Goal: Information Seeking & Learning: Learn about a topic

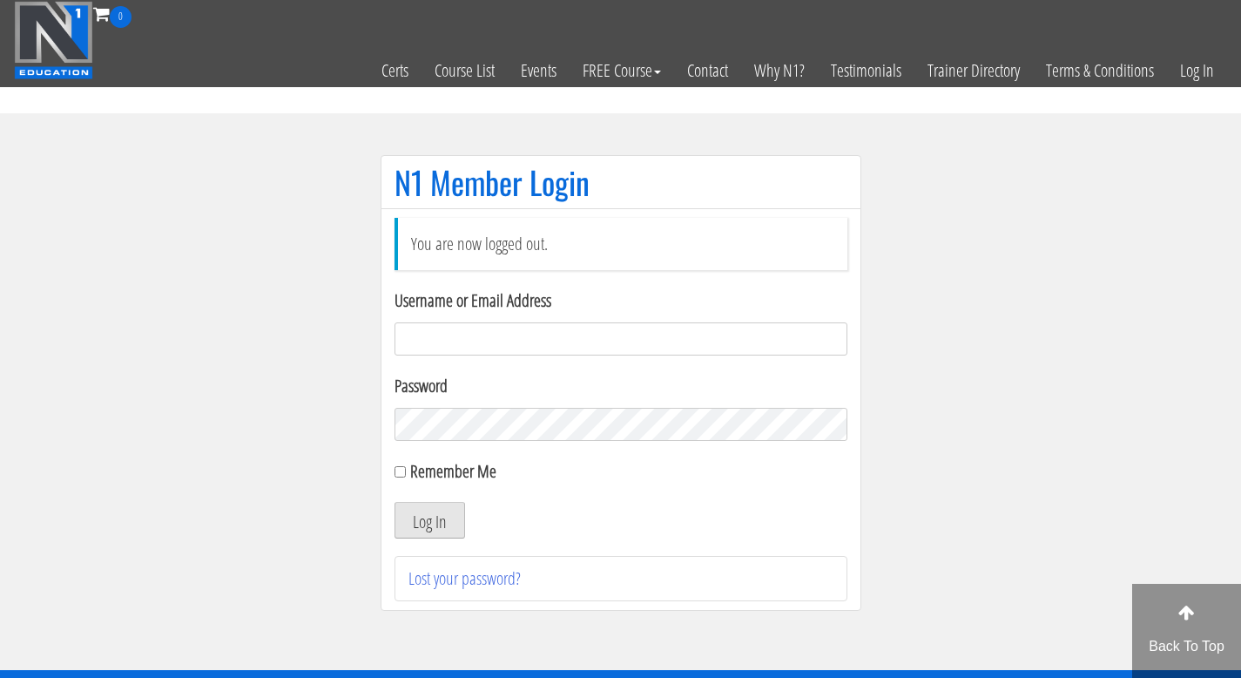
type input "[PERSON_NAME].[PERSON_NAME]"
click at [445, 509] on button "Log In" at bounding box center [430, 520] width 71 height 37
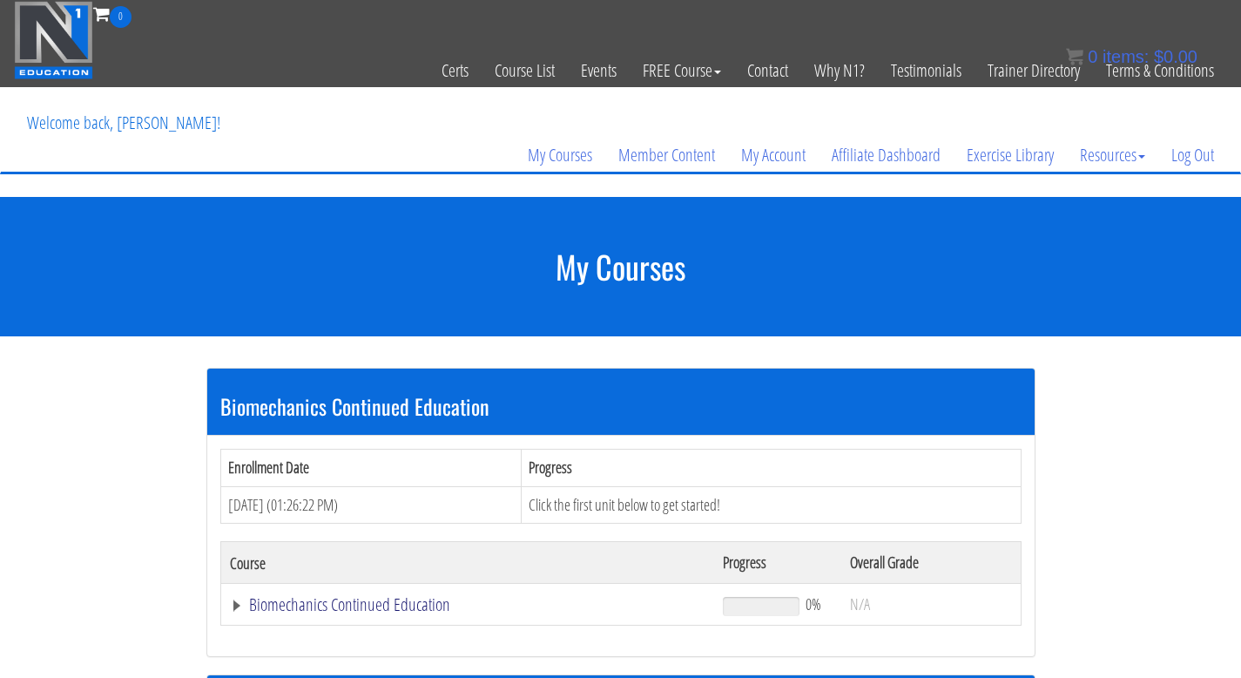
click at [342, 611] on link "Biomechanics Continued Education" at bounding box center [468, 604] width 476 height 17
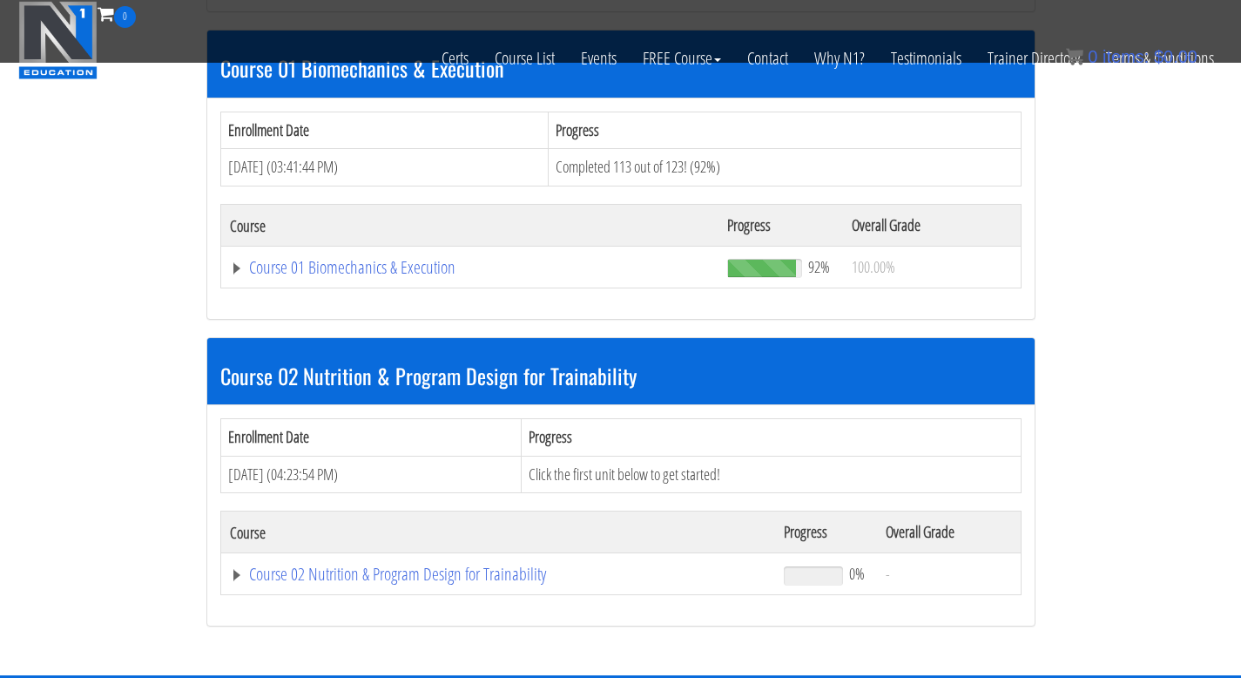
scroll to position [624, 0]
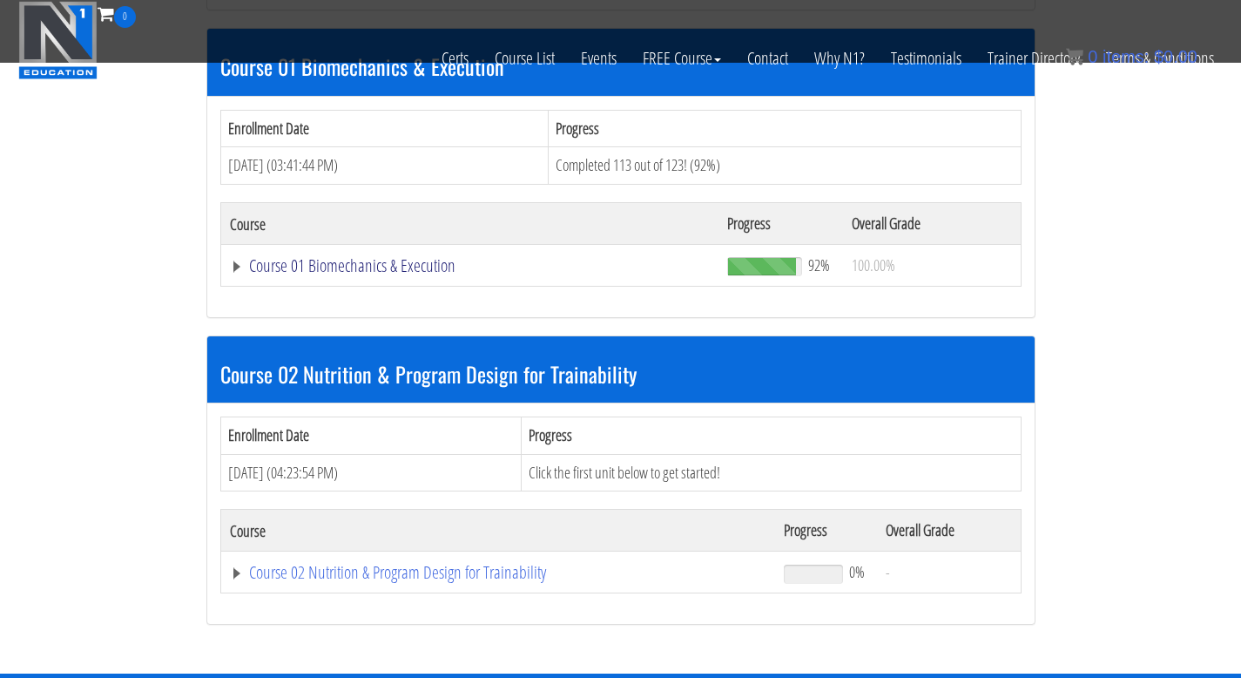
click at [357, 267] on link "Course 01 Biomechanics & Execution" at bounding box center [470, 265] width 481 height 17
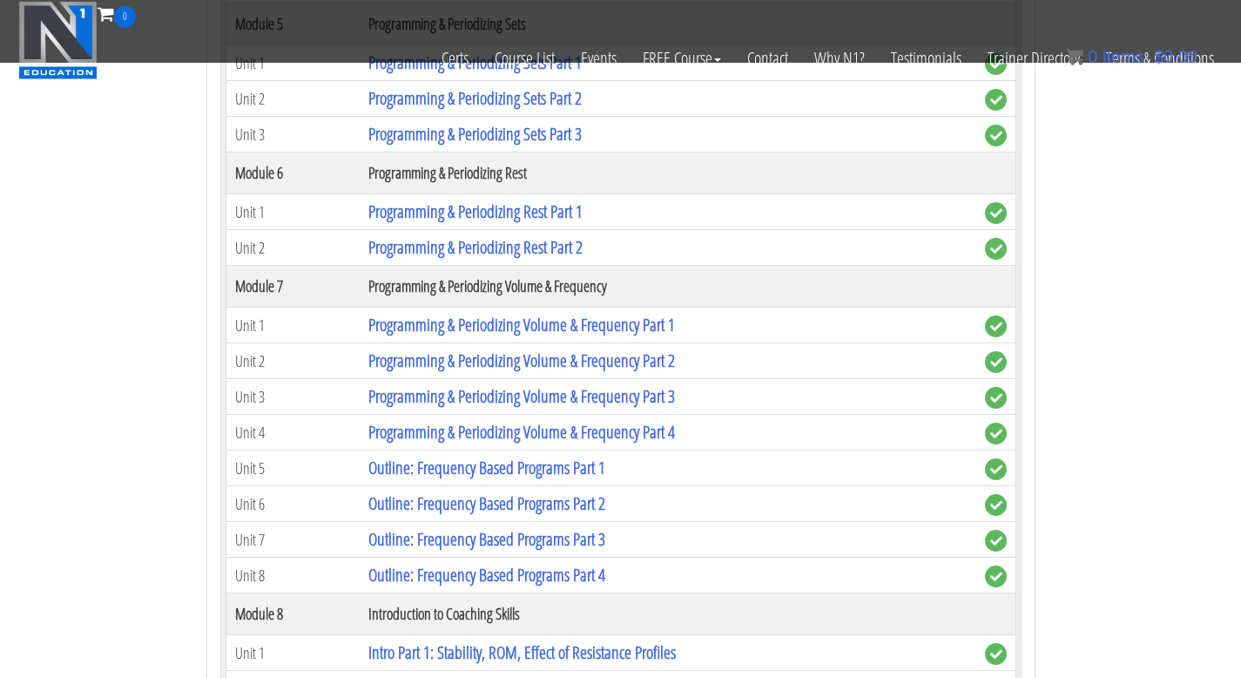
scroll to position [2359, 0]
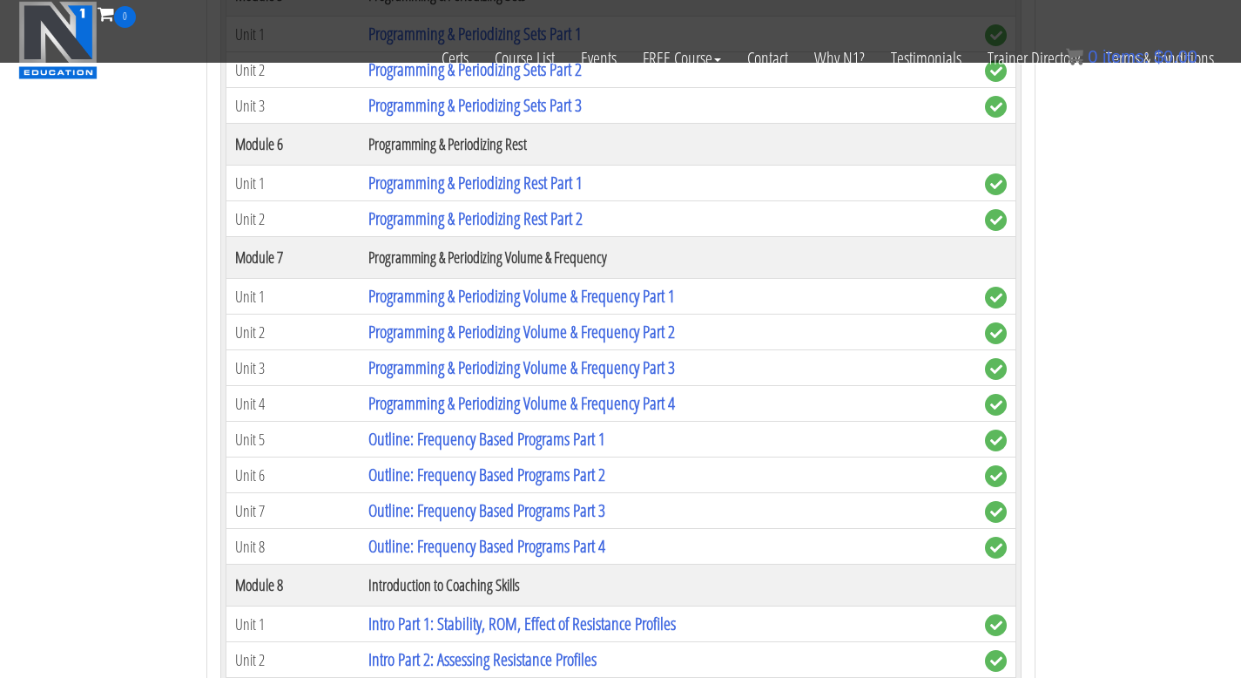
click at [530, 522] on td "Outline: Frequency Based Programs Part 3" at bounding box center [668, 511] width 616 height 36
click at [525, 517] on link "Outline: Frequency Based Programs Part 3" at bounding box center [486, 510] width 237 height 24
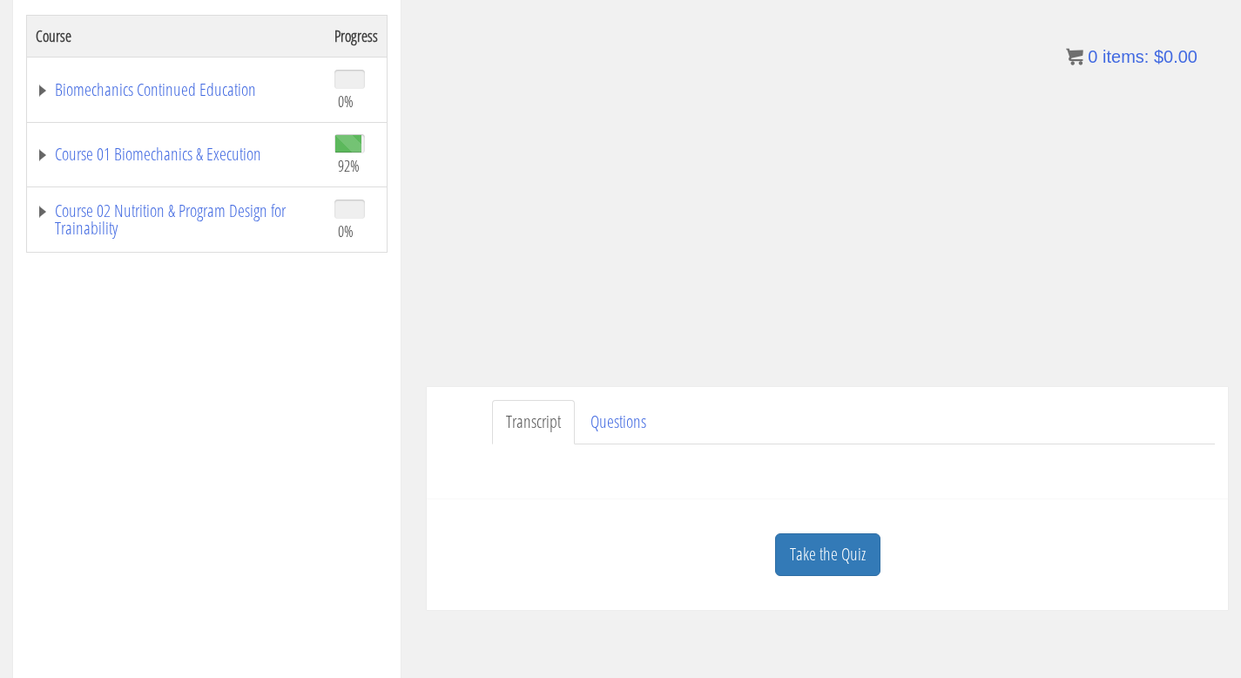
scroll to position [338, 0]
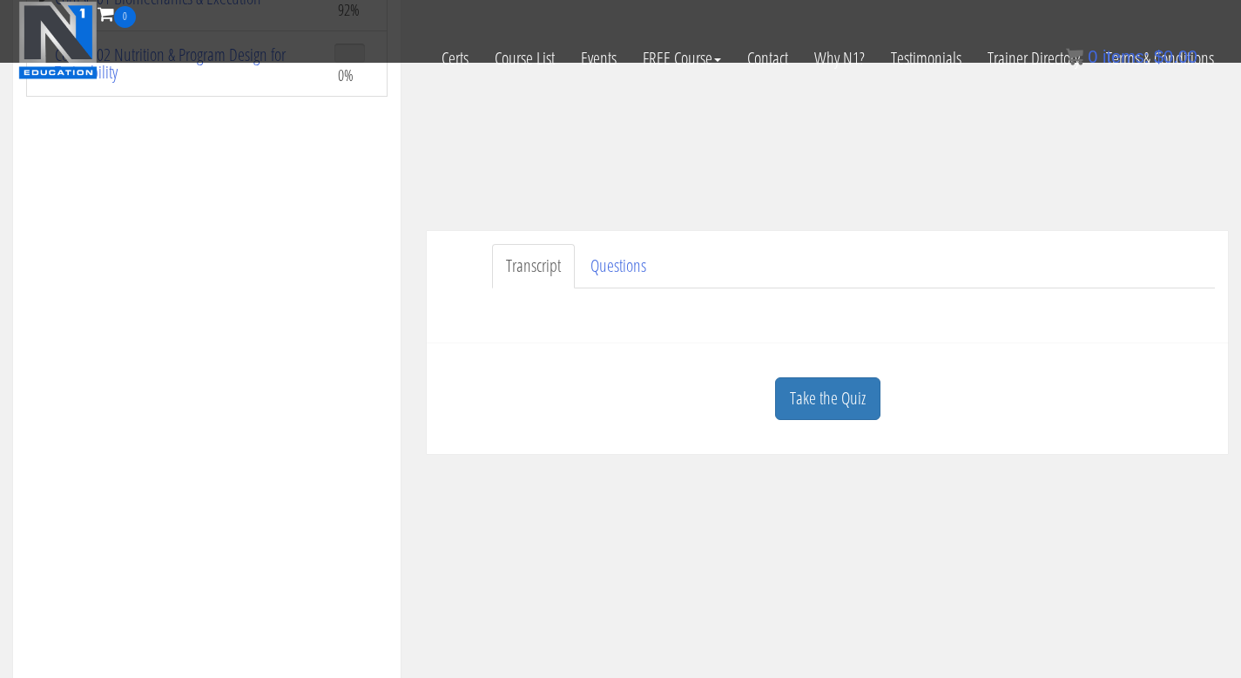
click at [519, 269] on link "Transcript" at bounding box center [533, 266] width 83 height 44
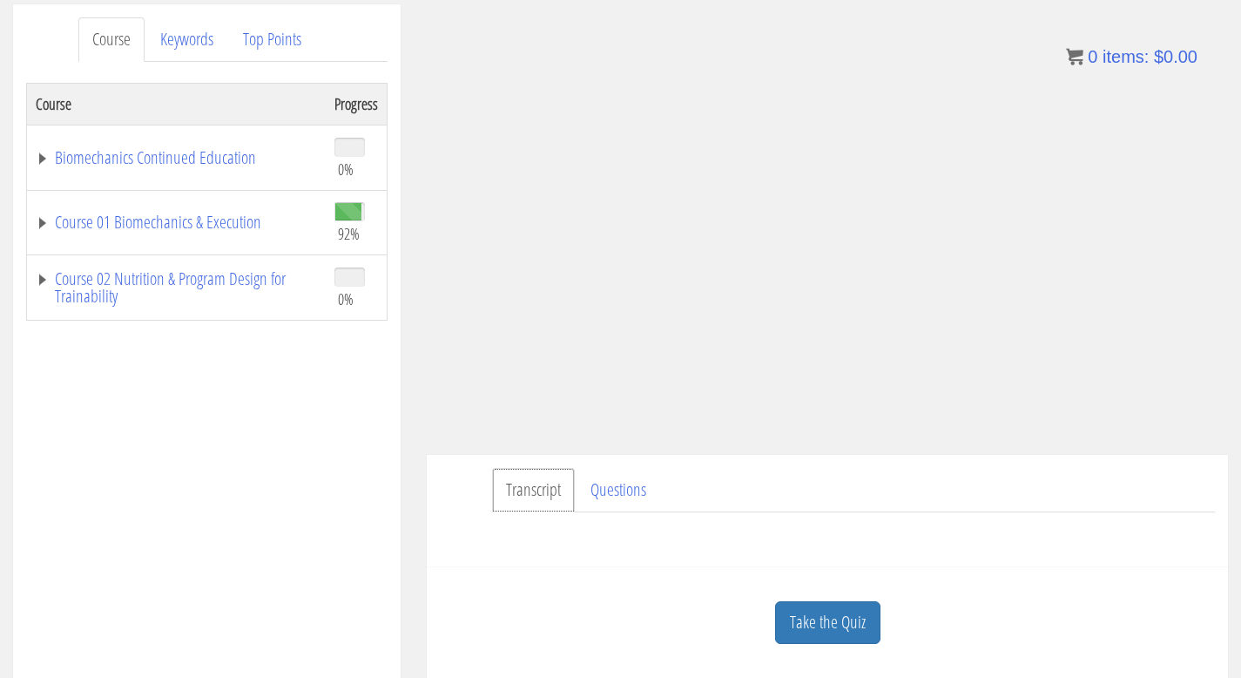
scroll to position [228, 0]
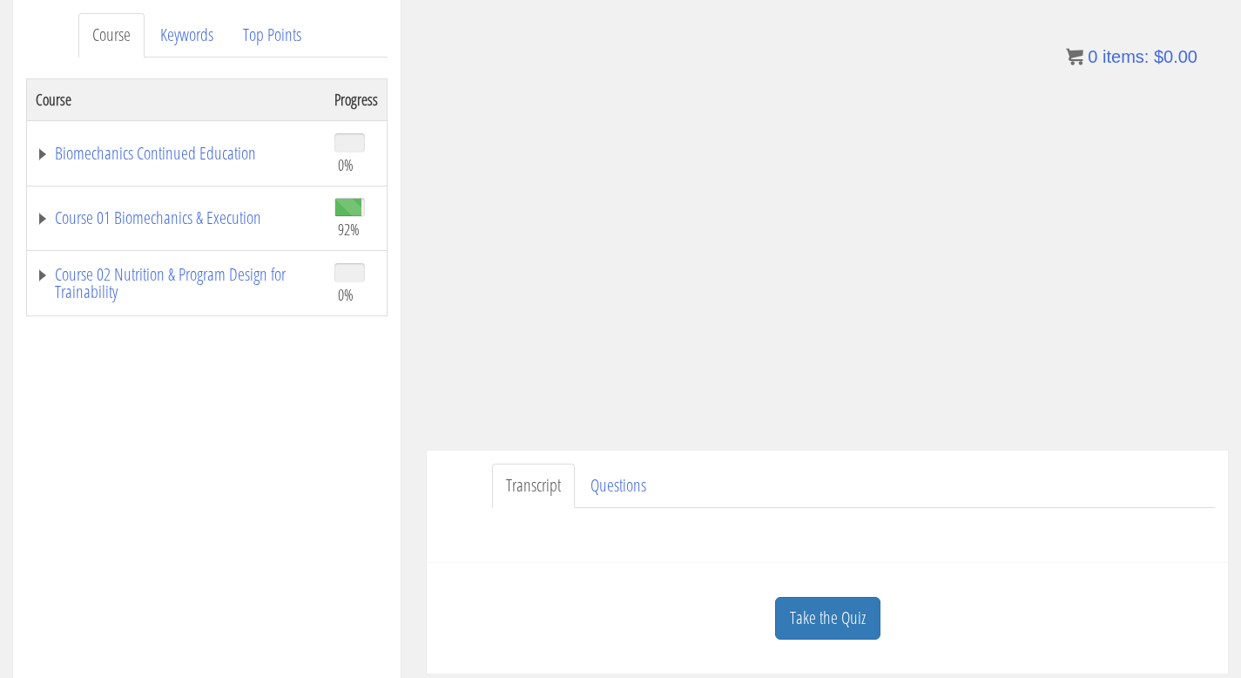
click at [525, 550] on div "Transcript Questions Have a question on this unit? Please submit it here: Name …" at bounding box center [827, 506] width 801 height 112
